Goal: Task Accomplishment & Management: Use online tool/utility

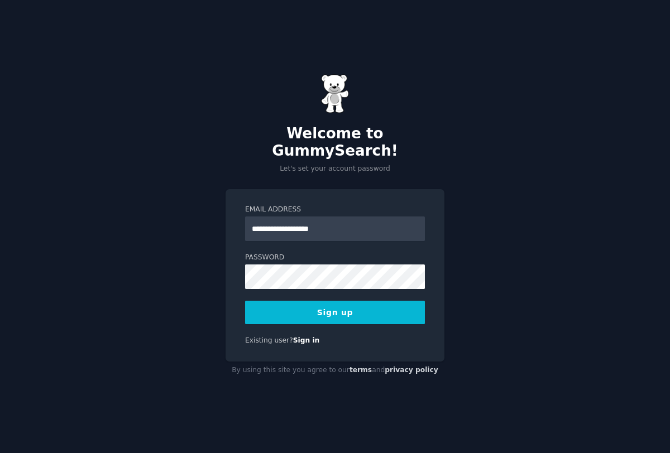
type input "**********"
click at [348, 306] on button "Sign up" at bounding box center [335, 312] width 180 height 23
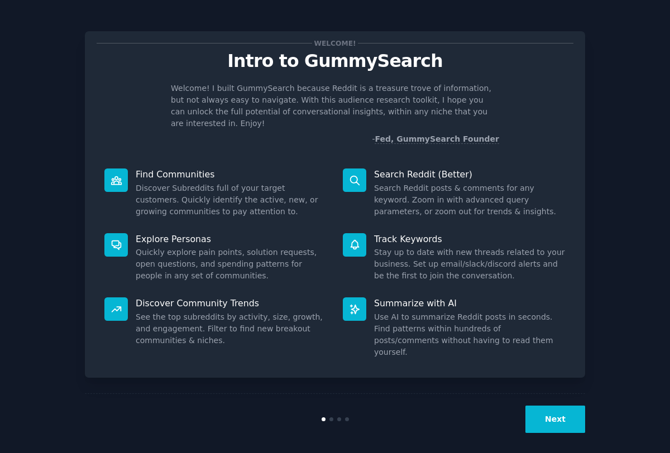
click at [570, 419] on button "Next" at bounding box center [555, 419] width 60 height 27
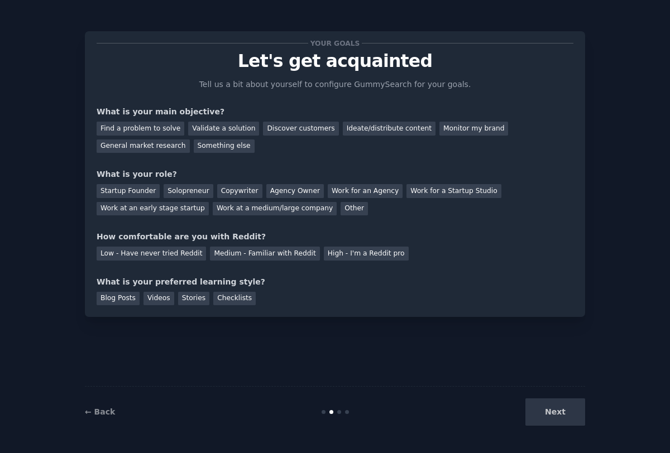
click at [570, 419] on div "Next" at bounding box center [501, 412] width 167 height 27
click at [203, 129] on div "Validate a solution" at bounding box center [223, 129] width 71 height 14
click at [378, 124] on div "Ideate/distribute content" at bounding box center [389, 129] width 93 height 14
click at [158, 147] on div "General market research" at bounding box center [143, 147] width 93 height 14
click at [280, 135] on div "Discover customers" at bounding box center [300, 129] width 75 height 14
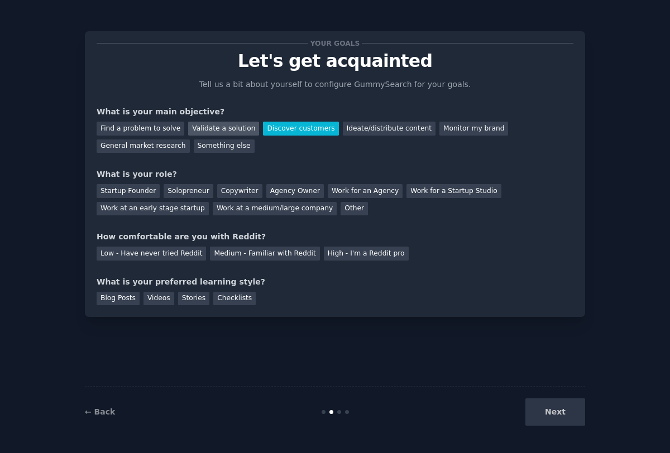
click at [238, 135] on div "Validate a solution" at bounding box center [223, 129] width 71 height 14
click at [133, 197] on div "Startup Founder" at bounding box center [128, 191] width 63 height 14
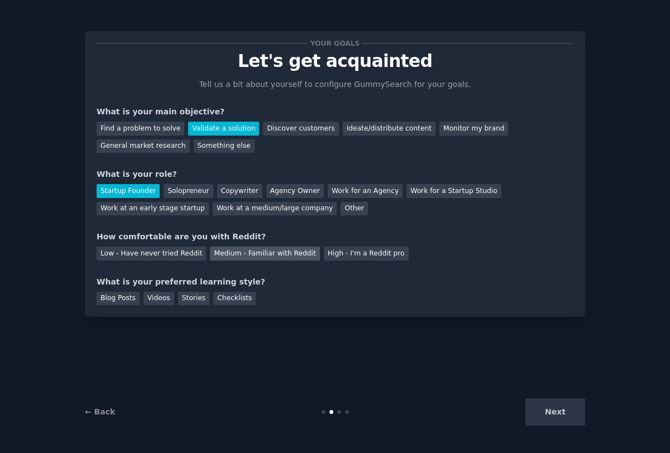
click at [280, 255] on div "Medium - Familiar with Reddit" at bounding box center [264, 254] width 109 height 14
click at [159, 301] on div "Videos" at bounding box center [158, 299] width 31 height 14
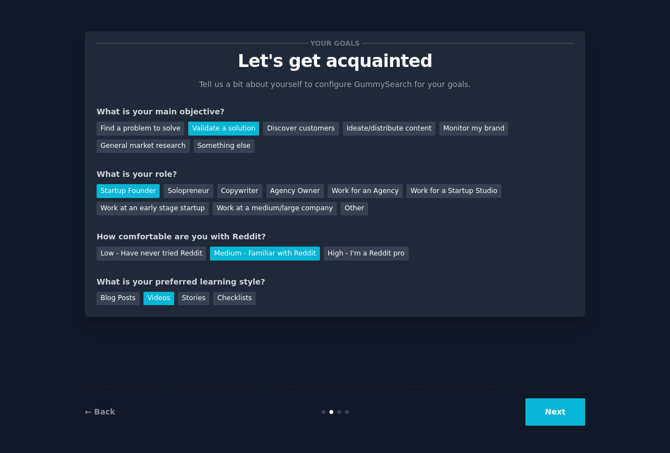
click at [542, 399] on button "Next" at bounding box center [555, 412] width 60 height 27
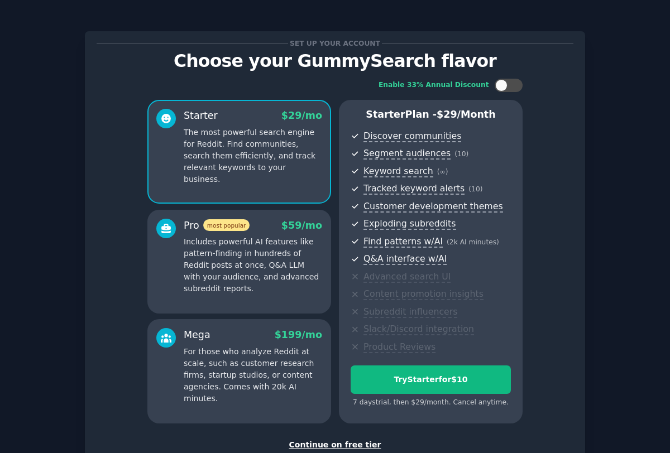
click at [328, 443] on div "Continue on free tier" at bounding box center [335, 445] width 477 height 12
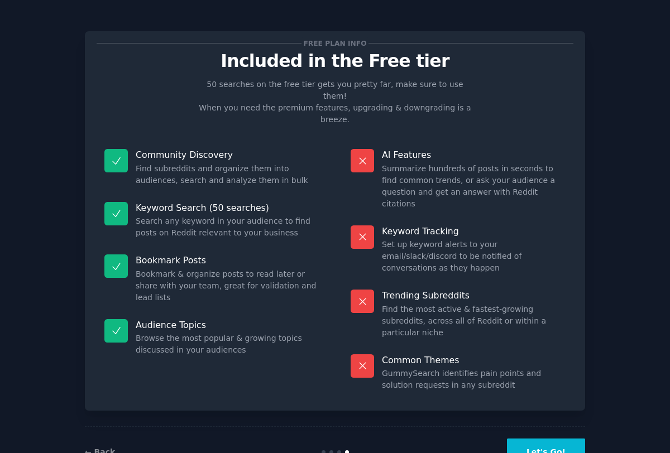
click at [549, 439] on button "Let's Go!" at bounding box center [546, 452] width 78 height 27
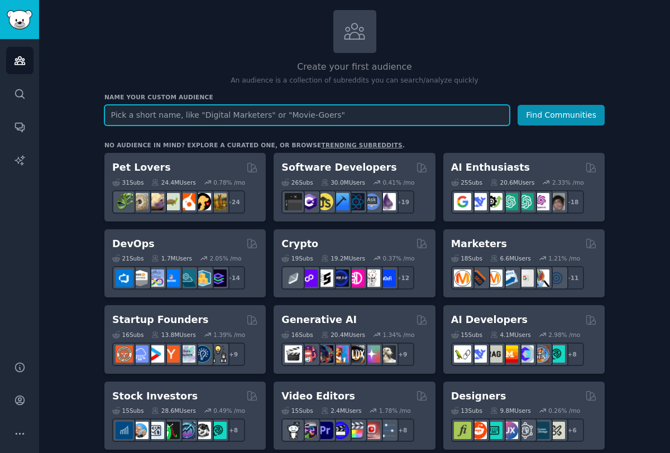
scroll to position [44, 0]
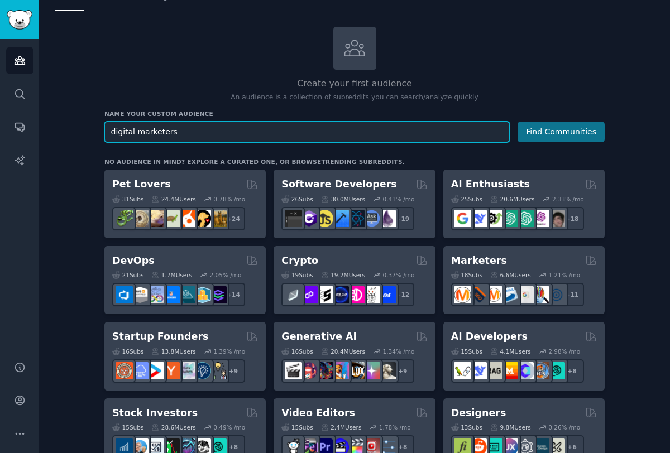
type input "digital marketers"
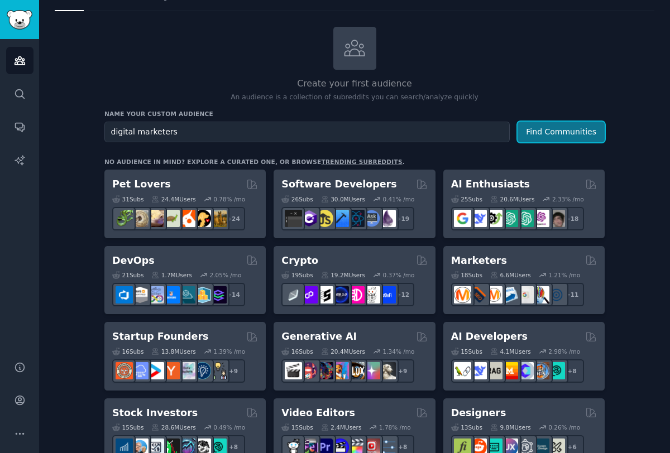
click at [561, 135] on button "Find Communities" at bounding box center [560, 132] width 87 height 21
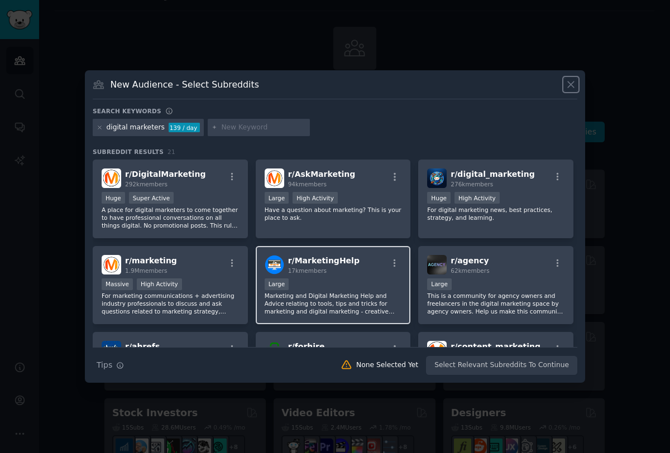
scroll to position [1, 0]
click at [99, 127] on icon at bounding box center [100, 127] width 6 height 6
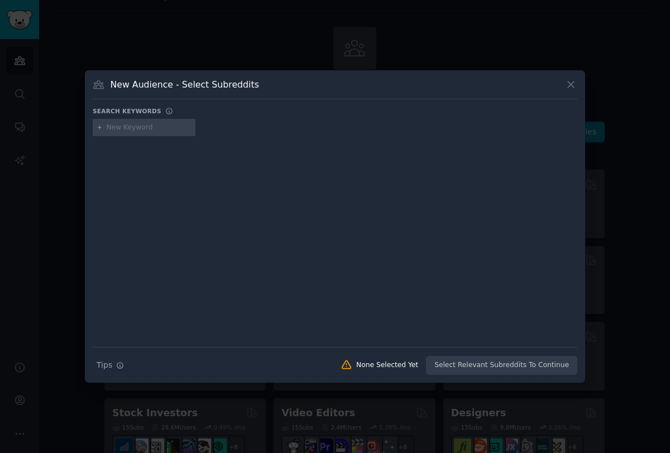
click at [140, 127] on input "text" at bounding box center [149, 128] width 85 height 10
type input "influencer marketing"
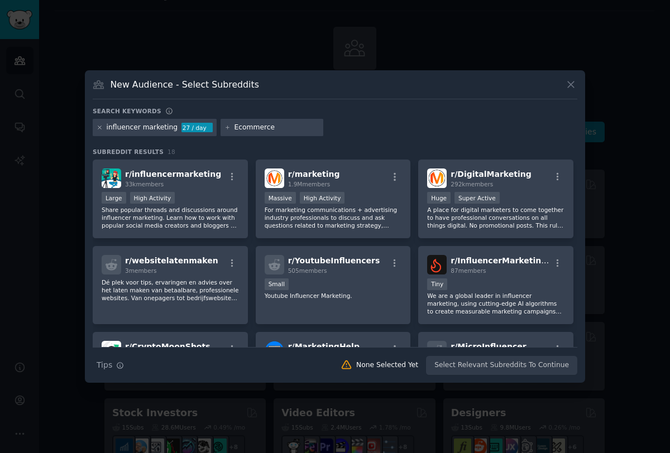
type input "Ecommerce"
click at [100, 129] on icon at bounding box center [100, 127] width 6 height 6
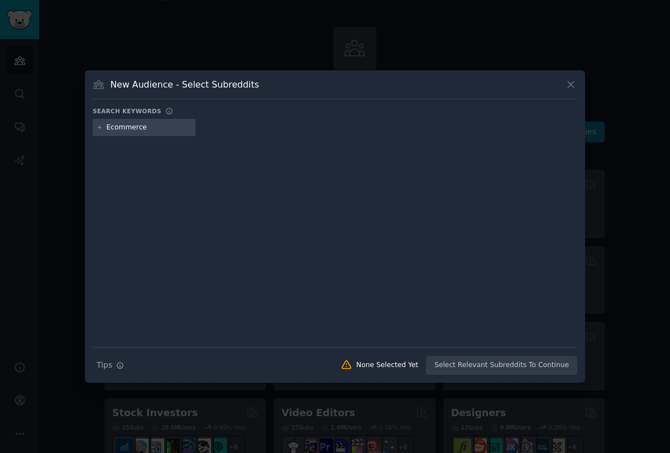
click at [146, 129] on input "Ecommerce" at bounding box center [149, 128] width 85 height 10
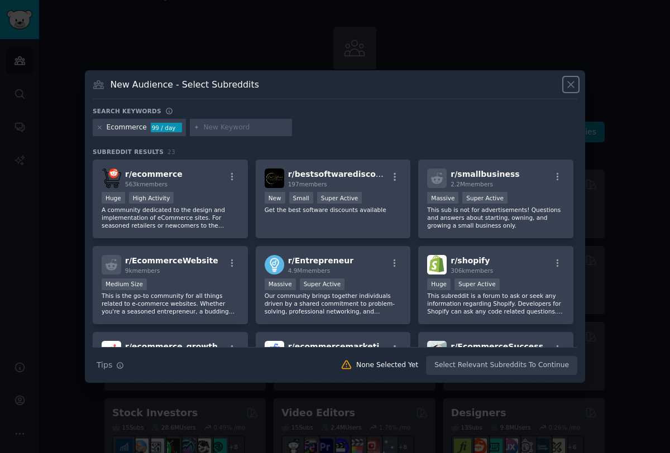
click at [564, 85] on button at bounding box center [570, 84] width 13 height 13
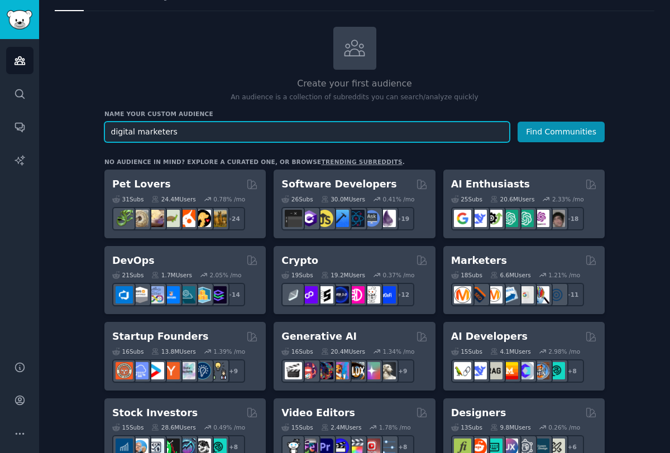
click at [258, 136] on input "digital marketers" at bounding box center [306, 132] width 405 height 21
